Goal: Find specific page/section: Find specific page/section

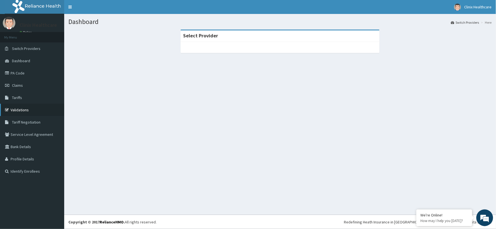
click at [17, 107] on link "Validations" at bounding box center [32, 110] width 64 height 12
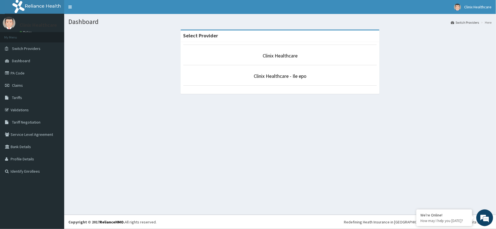
click at [258, 57] on p "Clinix Healthcare" at bounding box center [280, 55] width 194 height 7
click at [285, 54] on link "Clinix Healthcare" at bounding box center [280, 55] width 35 height 6
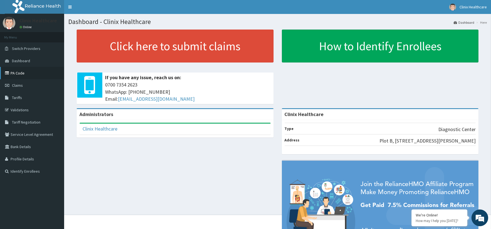
click at [15, 74] on link "PA Code" at bounding box center [32, 73] width 64 height 12
